Goal: Task Accomplishment & Management: Use online tool/utility

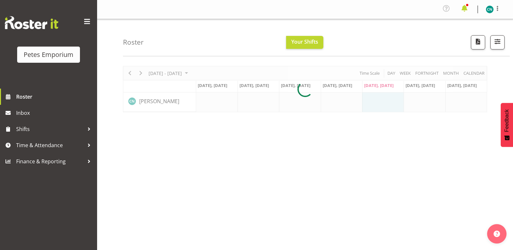
click at [468, 5] on span at bounding box center [464, 8] width 10 height 10
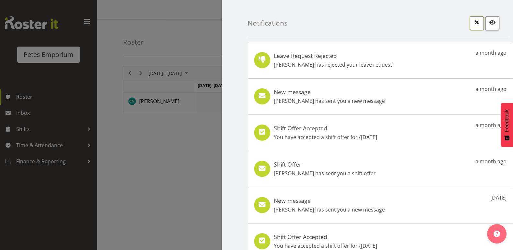
click at [473, 19] on span "button" at bounding box center [477, 22] width 8 height 8
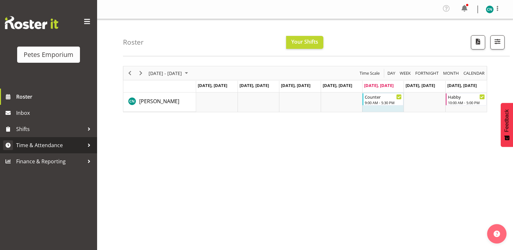
click at [43, 142] on span "Time & Attendance" at bounding box center [50, 145] width 68 height 10
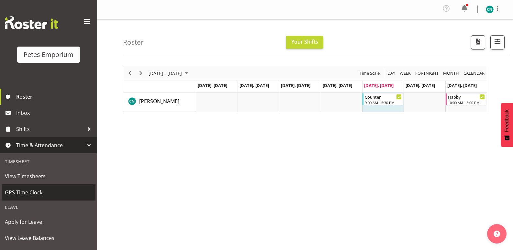
click at [31, 194] on span "GPS Time Clock" at bounding box center [48, 193] width 87 height 10
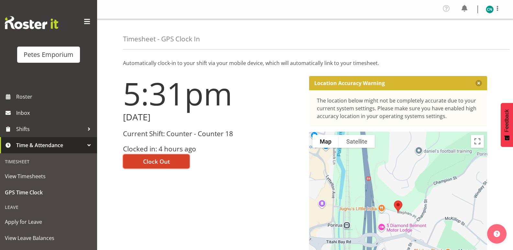
click at [158, 161] on span "Clock Out" at bounding box center [156, 161] width 27 height 8
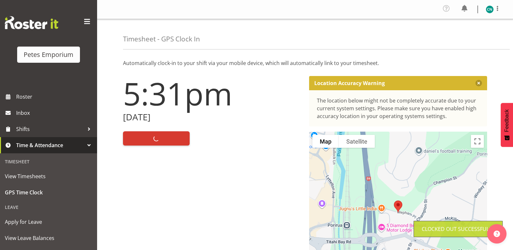
click at [490, 6] on img at bounding box center [490, 10] width 8 height 8
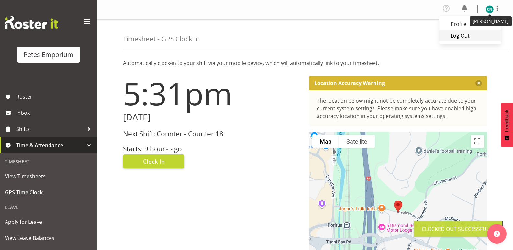
click at [466, 36] on link "Log Out" at bounding box center [470, 36] width 62 height 12
